Goal: Task Accomplishment & Management: Use online tool/utility

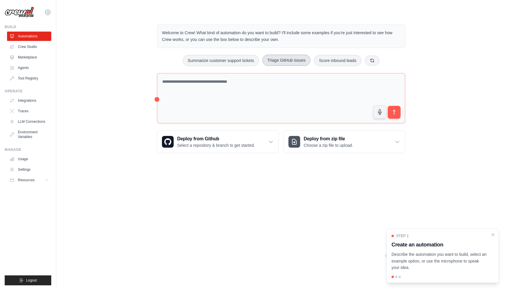
click at [297, 58] on button "Triage GitHub issues" at bounding box center [286, 60] width 48 height 11
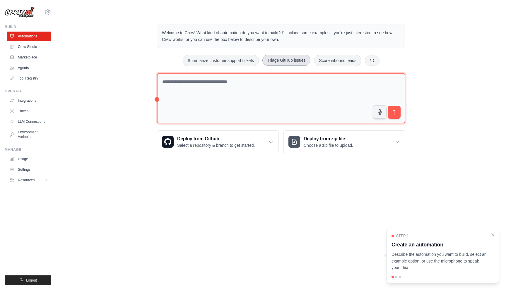
type textarea "**********"
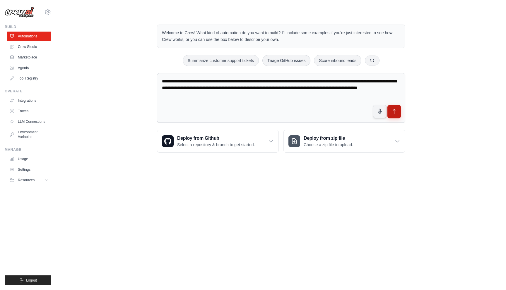
click at [395, 112] on icon "submit" at bounding box center [394, 112] width 6 height 6
click at [371, 59] on icon at bounding box center [372, 60] width 3 height 3
click at [31, 100] on link "Integrations" at bounding box center [30, 100] width 44 height 9
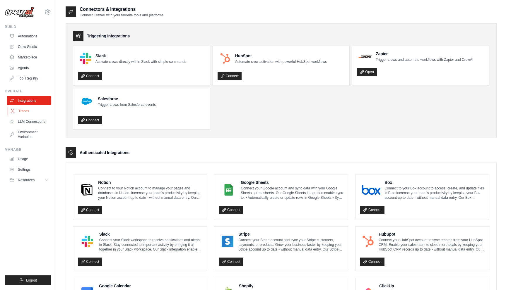
click at [27, 110] on link "Traces" at bounding box center [30, 111] width 44 height 9
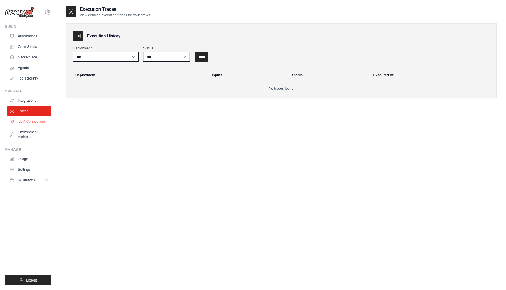
click at [30, 119] on link "LLM Connections" at bounding box center [30, 121] width 44 height 9
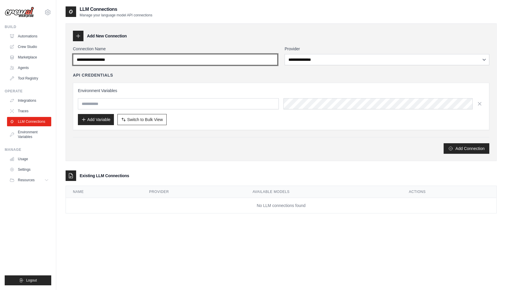
click at [176, 60] on input "Connection Name" at bounding box center [175, 59] width 205 height 11
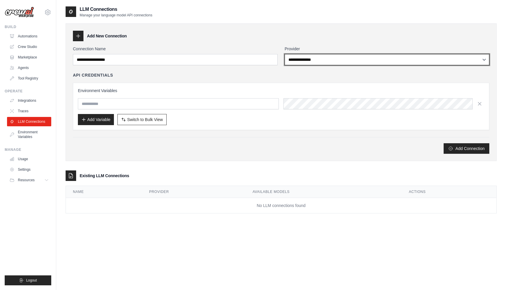
click at [306, 57] on select "**********" at bounding box center [387, 59] width 205 height 11
select select "**********"
click at [285, 54] on select "**********" at bounding box center [387, 59] width 205 height 11
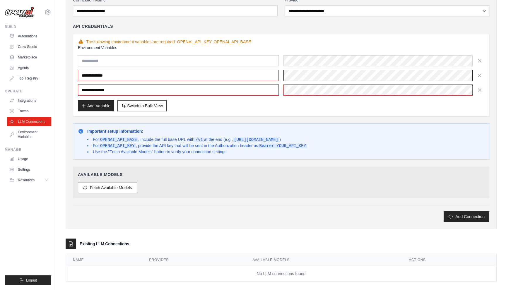
scroll to position [0, 134]
click at [126, 188] on button "Fetch Available Models" at bounding box center [107, 187] width 59 height 11
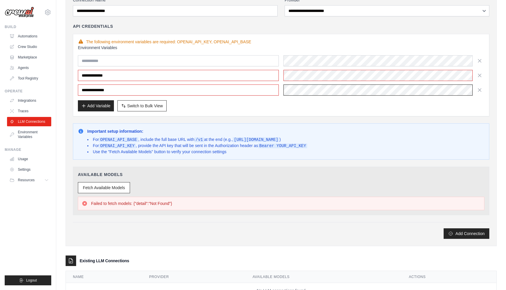
scroll to position [0, 0]
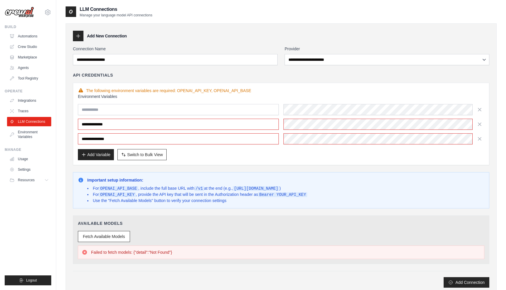
click at [376, 151] on div "Add Variable Switch to Bulk View Switch to Table View" at bounding box center [281, 154] width 406 height 11
click at [120, 236] on button "Fetch Available Models" at bounding box center [104, 236] width 52 height 11
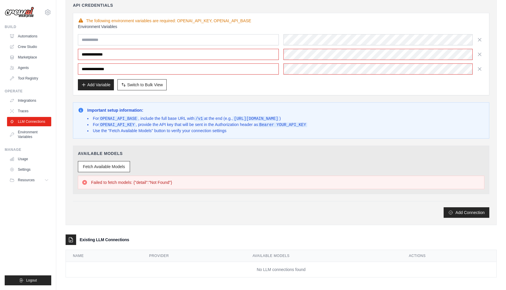
scroll to position [72, 0]
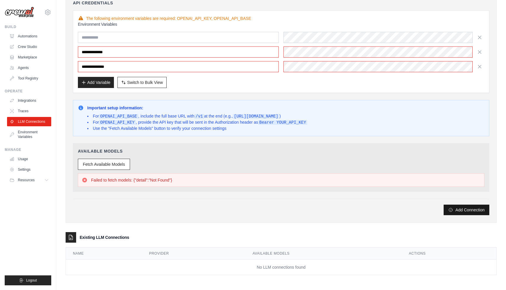
click at [482, 208] on button "Add Connection" at bounding box center [467, 210] width 46 height 11
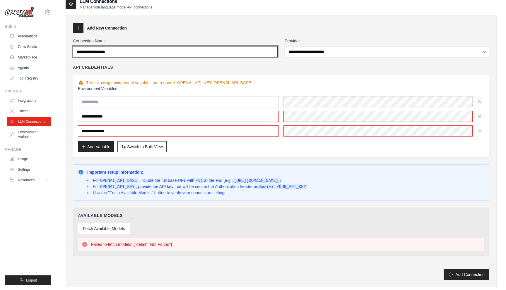
scroll to position [0, 0]
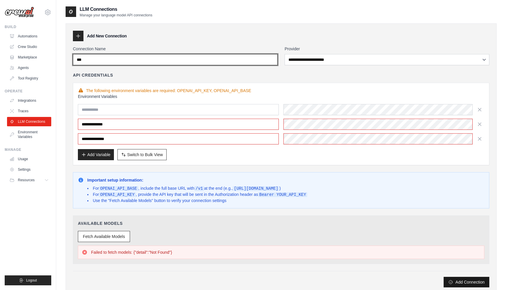
type input "***"
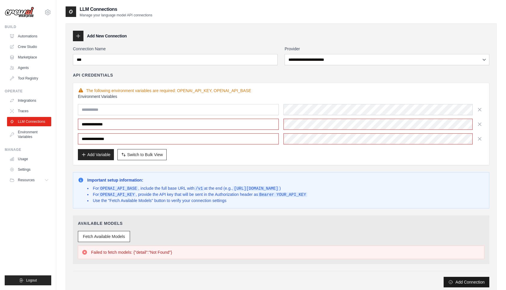
click at [456, 281] on button "Add Connection" at bounding box center [467, 282] width 46 height 11
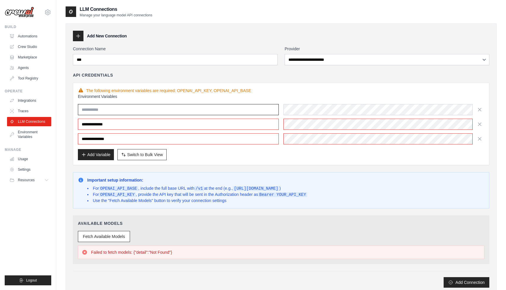
click at [215, 110] on input "text" at bounding box center [178, 109] width 201 height 11
click at [479, 108] on icon "button" at bounding box center [480, 110] width 6 height 6
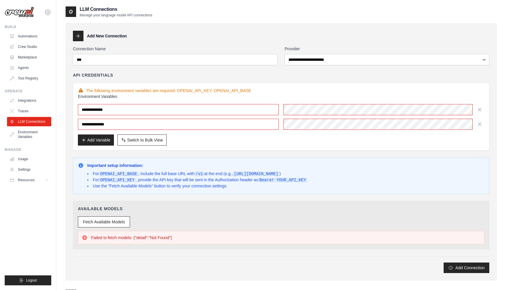
click at [340, 179] on div "Important setup information: For OPENAI_API_BASE , include the full base URL wi…" at bounding box center [281, 176] width 406 height 26
click at [117, 220] on button "Fetch Available Models" at bounding box center [104, 221] width 52 height 11
click at [30, 160] on link "Usage" at bounding box center [30, 159] width 44 height 9
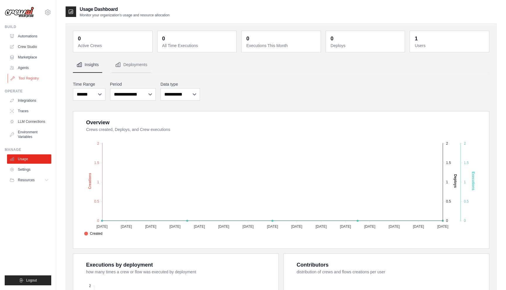
click at [34, 81] on link "Tool Registry" at bounding box center [30, 78] width 44 height 9
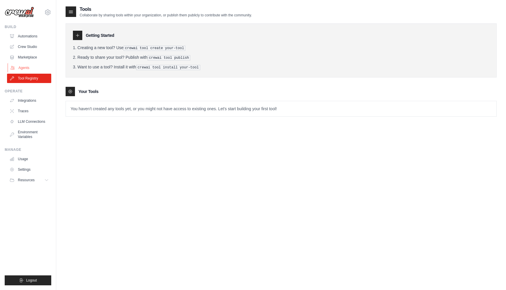
click at [20, 69] on link "Agents" at bounding box center [30, 67] width 44 height 9
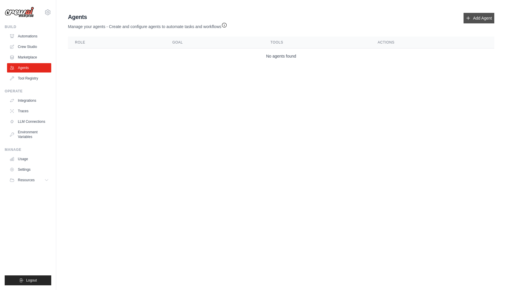
click at [484, 18] on link "Add Agent" at bounding box center [479, 18] width 31 height 11
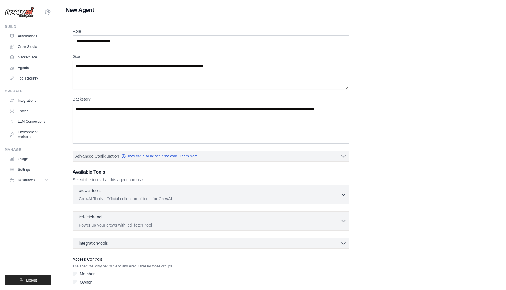
scroll to position [24, 0]
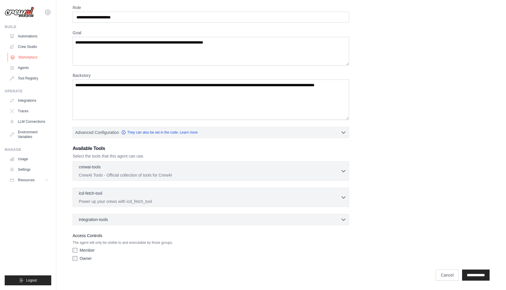
click at [24, 58] on link "Marketplace" at bounding box center [30, 57] width 44 height 9
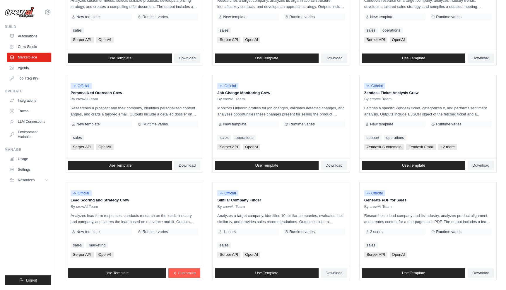
scroll to position [252, 0]
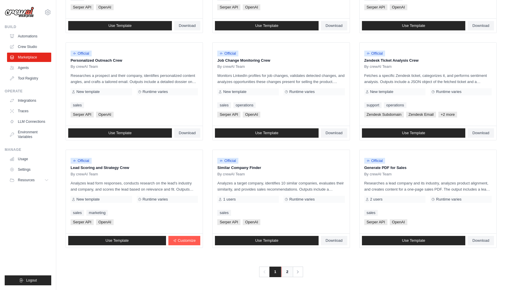
click at [287, 273] on link "2" at bounding box center [287, 272] width 12 height 11
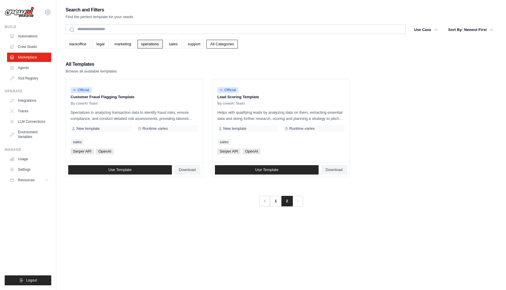
click at [156, 48] on link "operations" at bounding box center [149, 44] width 25 height 9
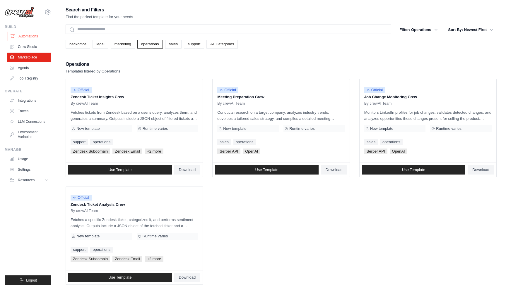
click at [30, 39] on link "Automations" at bounding box center [30, 36] width 44 height 9
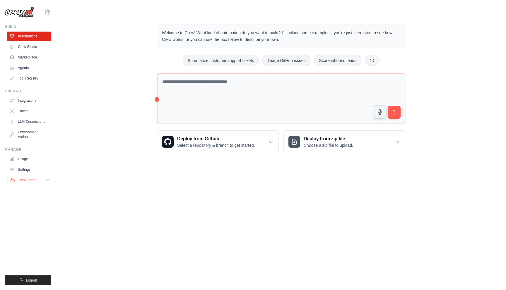
click at [48, 179] on icon at bounding box center [47, 180] width 5 height 5
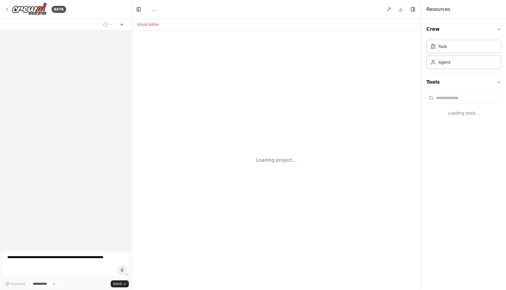
select select "****"
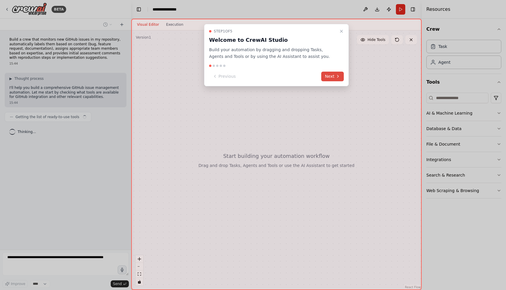
click at [332, 72] on button "Next" at bounding box center [332, 77] width 23 height 10
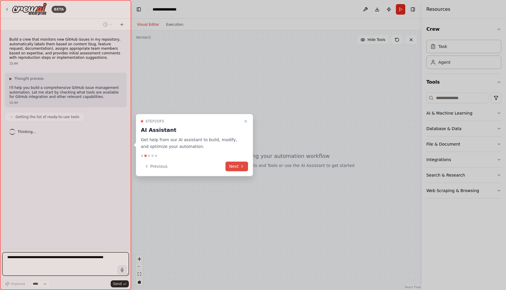
click at [236, 170] on button "Next" at bounding box center [236, 167] width 23 height 10
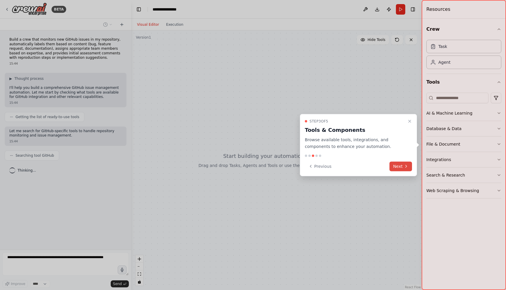
click at [402, 167] on button "Next" at bounding box center [400, 167] width 23 height 10
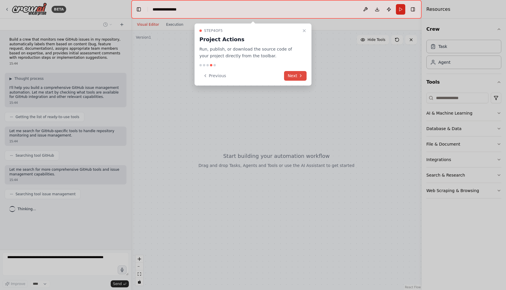
click at [296, 77] on button "Next" at bounding box center [295, 76] width 23 height 10
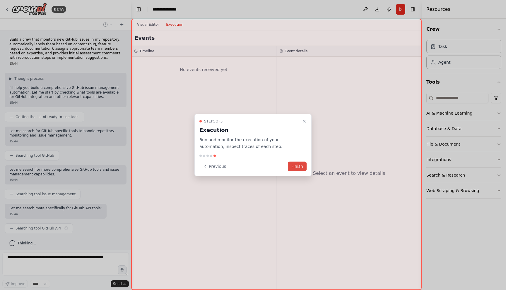
scroll to position [3, 0]
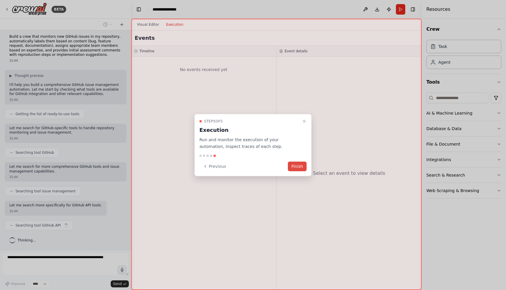
click at [298, 169] on button "Finish" at bounding box center [297, 167] width 19 height 10
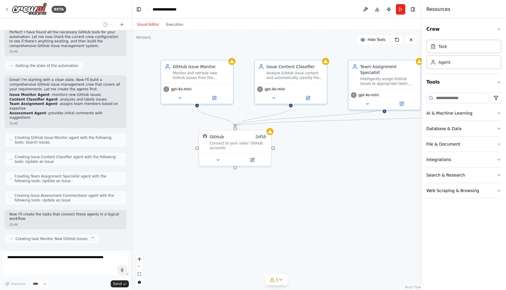
scroll to position [434, 0]
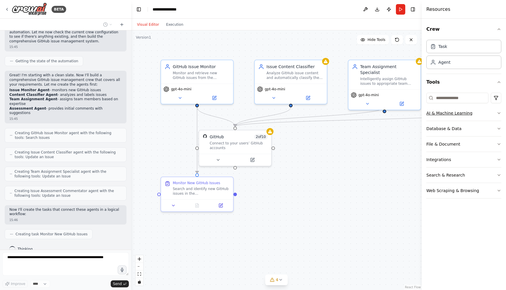
click at [500, 112] on icon "button" at bounding box center [499, 113] width 5 height 5
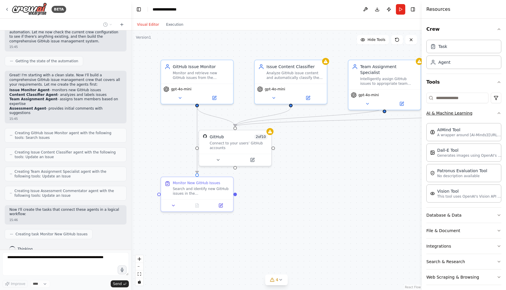
click at [500, 112] on icon "button" at bounding box center [499, 113] width 5 height 5
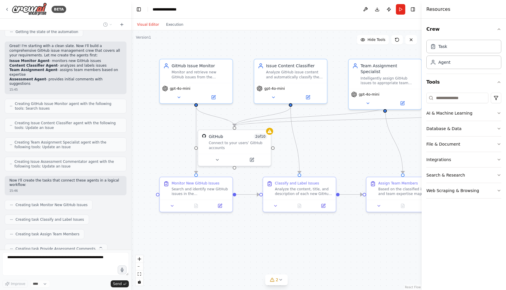
scroll to position [478, 0]
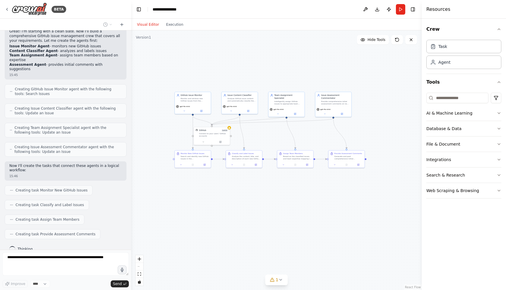
drag, startPoint x: 377, startPoint y: 124, endPoint x: 282, endPoint y: 124, distance: 94.6
click at [282, 124] on div ".deletable-edge-delete-btn { width: 20px; height: 20px; border: 0px solid #ffff…" at bounding box center [276, 160] width 290 height 260
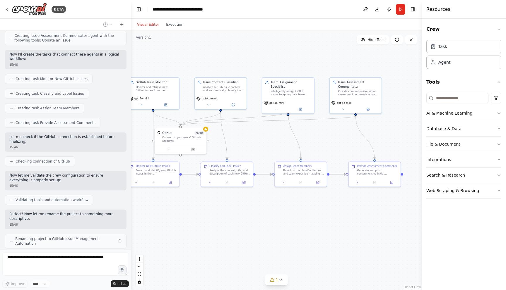
scroll to position [594, 0]
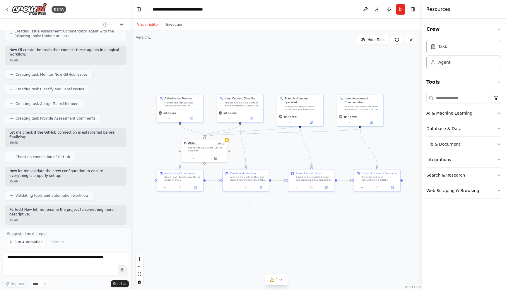
drag, startPoint x: 186, startPoint y: 220, endPoint x: 209, endPoint y: 220, distance: 23.4
click at [209, 220] on div ".deletable-edge-delete-btn { width: 20px; height: 20px; border: 0px solid #ffff…" at bounding box center [276, 160] width 290 height 260
click at [275, 280] on div "1" at bounding box center [274, 280] width 8 height 6
click at [331, 265] on button at bounding box center [335, 265] width 10 height 7
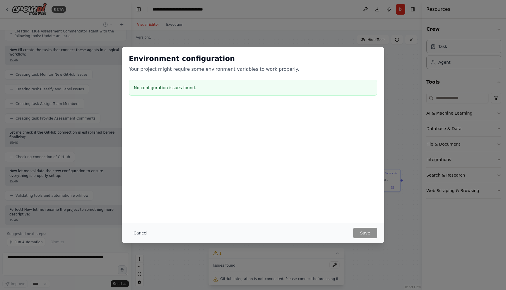
click at [140, 232] on button "Cancel" at bounding box center [140, 233] width 23 height 11
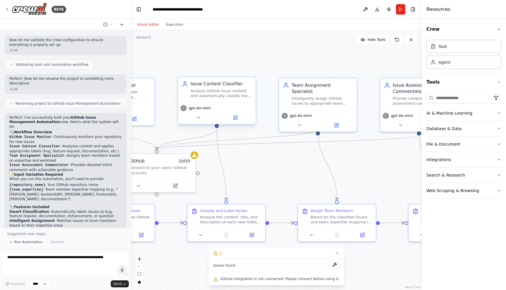
click at [207, 98] on div "Analyze GitHub issue content and automatically classify them with appropriate l…" at bounding box center [221, 93] width 61 height 10
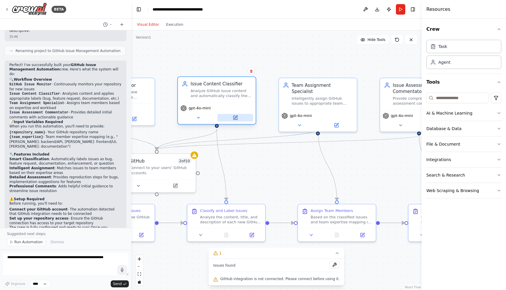
click at [231, 115] on button at bounding box center [235, 118] width 36 height 8
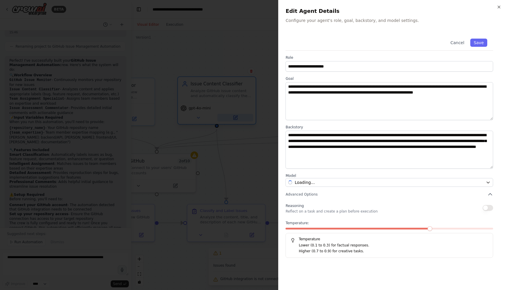
scroll to position [787, 0]
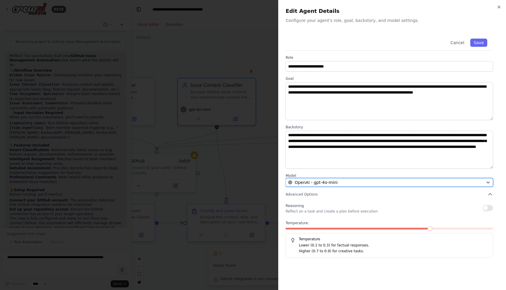
click at [320, 180] on span "OpenAI - gpt-4o-mini" at bounding box center [316, 183] width 43 height 6
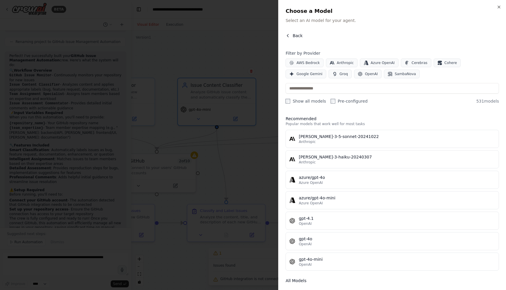
click at [294, 34] on span "Back" at bounding box center [298, 36] width 10 height 6
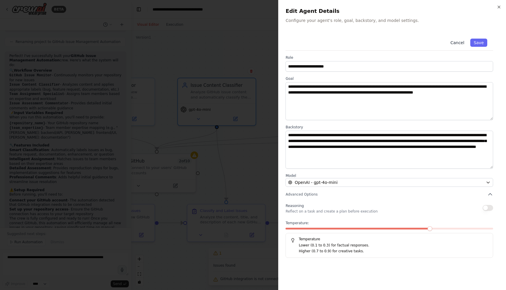
click at [457, 43] on button "Cancel" at bounding box center [457, 43] width 21 height 8
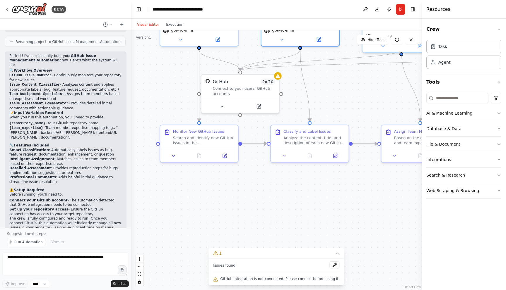
drag, startPoint x: 297, startPoint y: 195, endPoint x: 380, endPoint y: 117, distance: 114.8
click at [380, 116] on div ".deletable-edge-delete-btn { width: 20px; height: 20px; border: 0px solid #ffff…" at bounding box center [276, 160] width 290 height 260
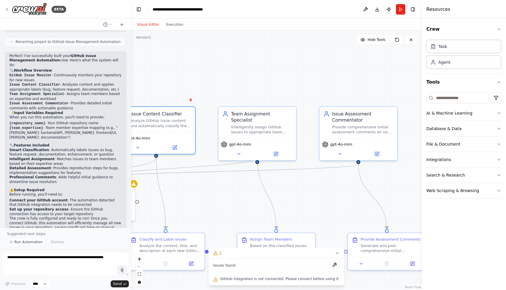
drag, startPoint x: 366, startPoint y: 95, endPoint x: 221, endPoint y: 203, distance: 180.0
click at [221, 203] on div ".deletable-edge-delete-btn { width: 20px; height: 20px; border: 0px solid #ffff…" at bounding box center [276, 160] width 290 height 260
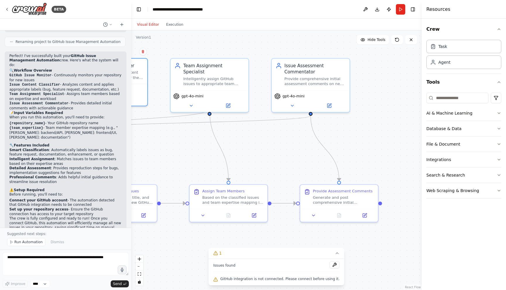
drag, startPoint x: 298, startPoint y: 217, endPoint x: 250, endPoint y: 169, distance: 67.9
click at [250, 169] on div ".deletable-edge-delete-btn { width: 20px; height: 20px; border: 0px solid #ffff…" at bounding box center [276, 160] width 290 height 260
click at [225, 102] on button at bounding box center [228, 105] width 36 height 8
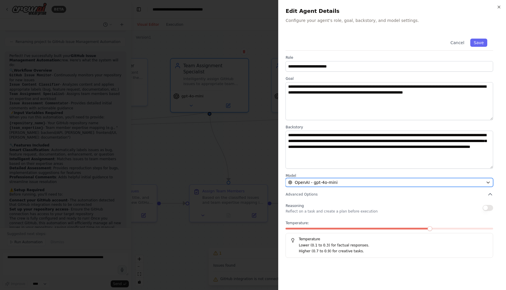
click at [333, 181] on span "OpenAI - gpt-4o-mini" at bounding box center [316, 183] width 43 height 6
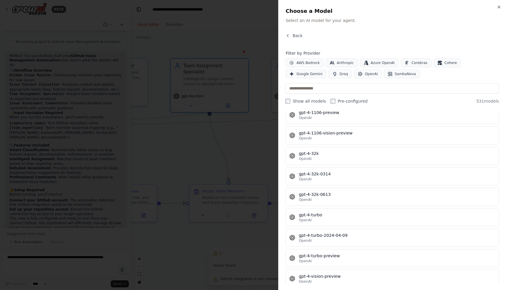
scroll to position [10752, 0]
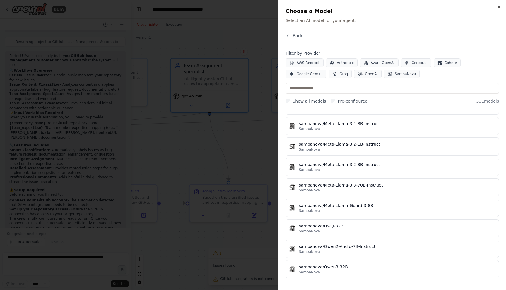
click at [216, 252] on div at bounding box center [253, 145] width 506 height 290
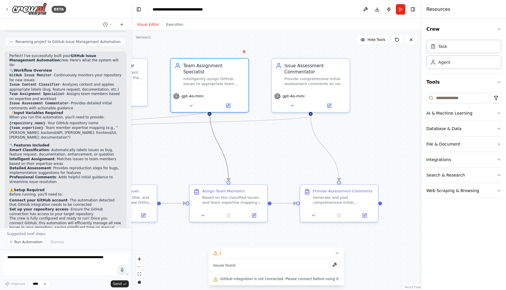
click at [228, 174] on icon "Edge from 33f2c971-7577-4ec7-8b23-3d010e237b41 to 2925694e-508c-4a12-aa02-1e601…" at bounding box center [219, 145] width 19 height 71
click at [218, 199] on div "Based on the classified issues and team expertise mapping in {team_expertise}, …" at bounding box center [232, 199] width 61 height 10
click at [251, 212] on button at bounding box center [254, 215] width 22 height 8
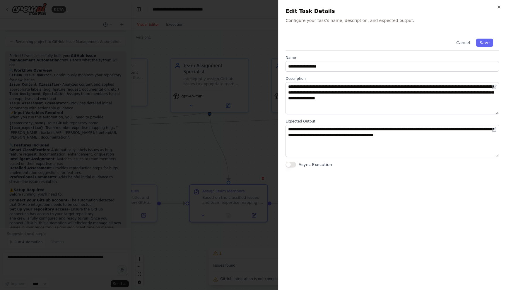
click at [233, 172] on div at bounding box center [253, 145] width 506 height 290
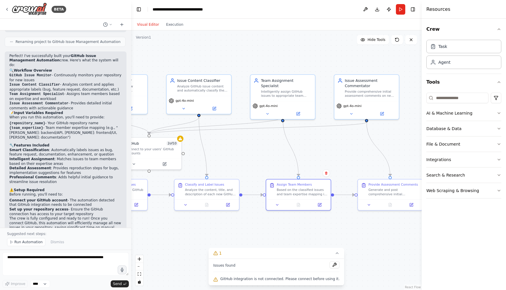
drag, startPoint x: 191, startPoint y: 159, endPoint x: 271, endPoint y: 157, distance: 79.4
click at [271, 157] on div ".deletable-edge-delete-btn { width: 20px; height: 20px; border: 0px solid #ffff…" at bounding box center [276, 160] width 290 height 260
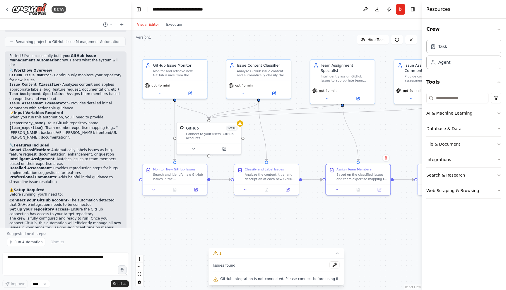
drag, startPoint x: 244, startPoint y: 155, endPoint x: 294, endPoint y: 139, distance: 52.1
click at [294, 139] on div ".deletable-edge-delete-btn { width: 20px; height: 20px; border: 0px solid #ffff…" at bounding box center [276, 160] width 290 height 260
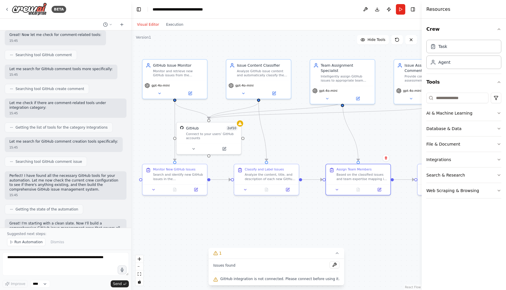
scroll to position [219, 0]
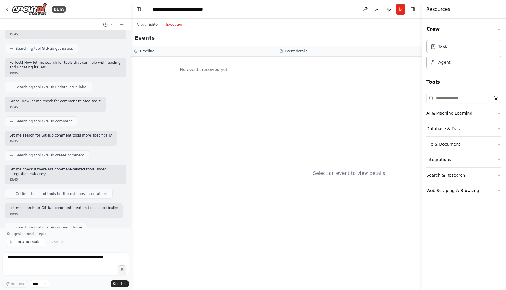
click at [178, 28] on button "Execution" at bounding box center [175, 24] width 24 height 7
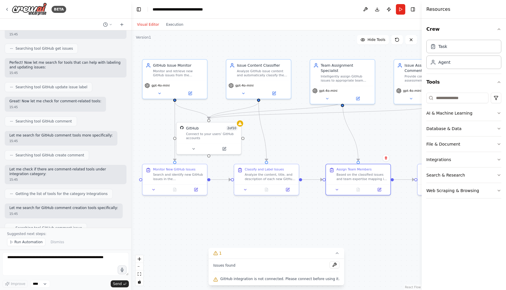
click at [152, 26] on button "Visual Editor" at bounding box center [148, 24] width 29 height 7
